Goal: Answer question/provide support

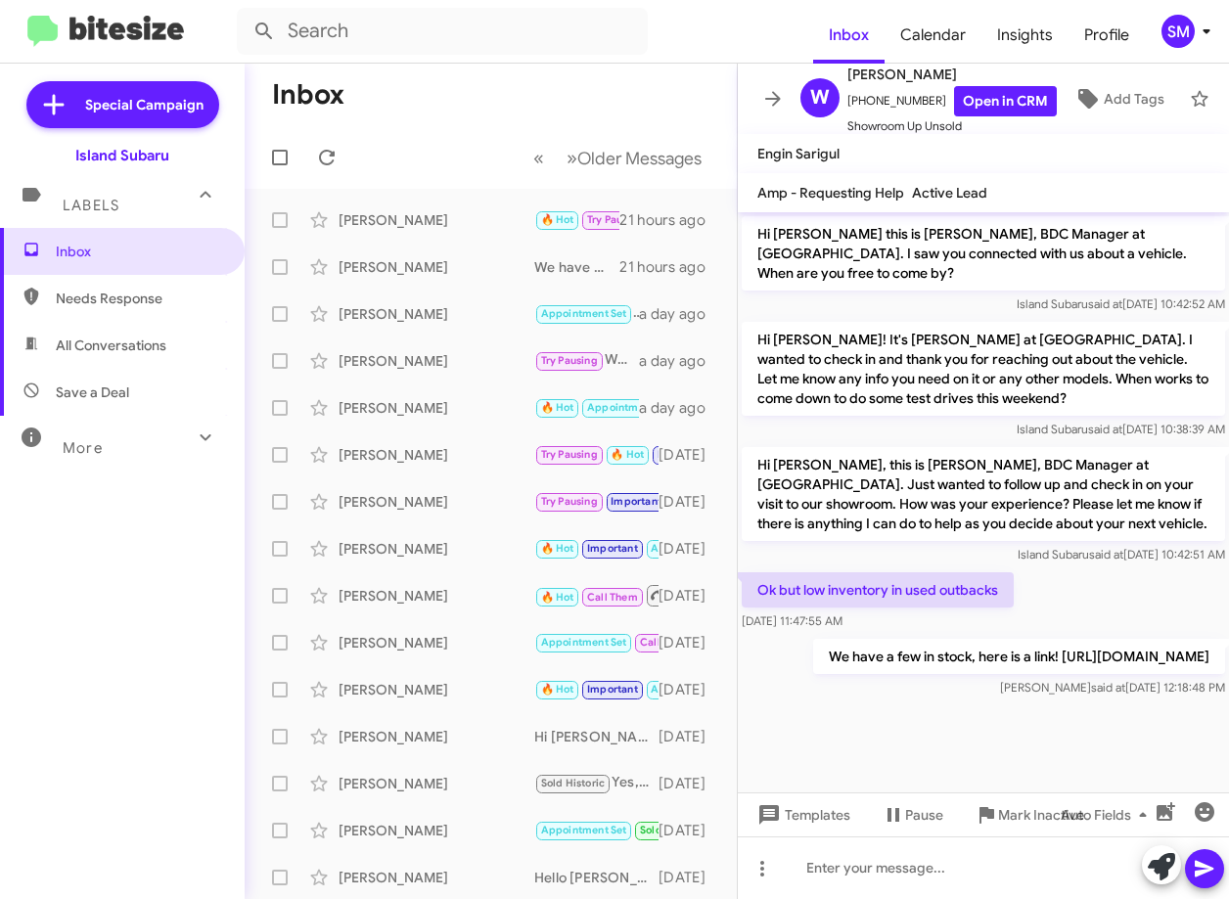
click at [162, 292] on span "Needs Response" at bounding box center [139, 299] width 166 height 20
type input "in:needs-response"
